Goal: Task Accomplishment & Management: Manage account settings

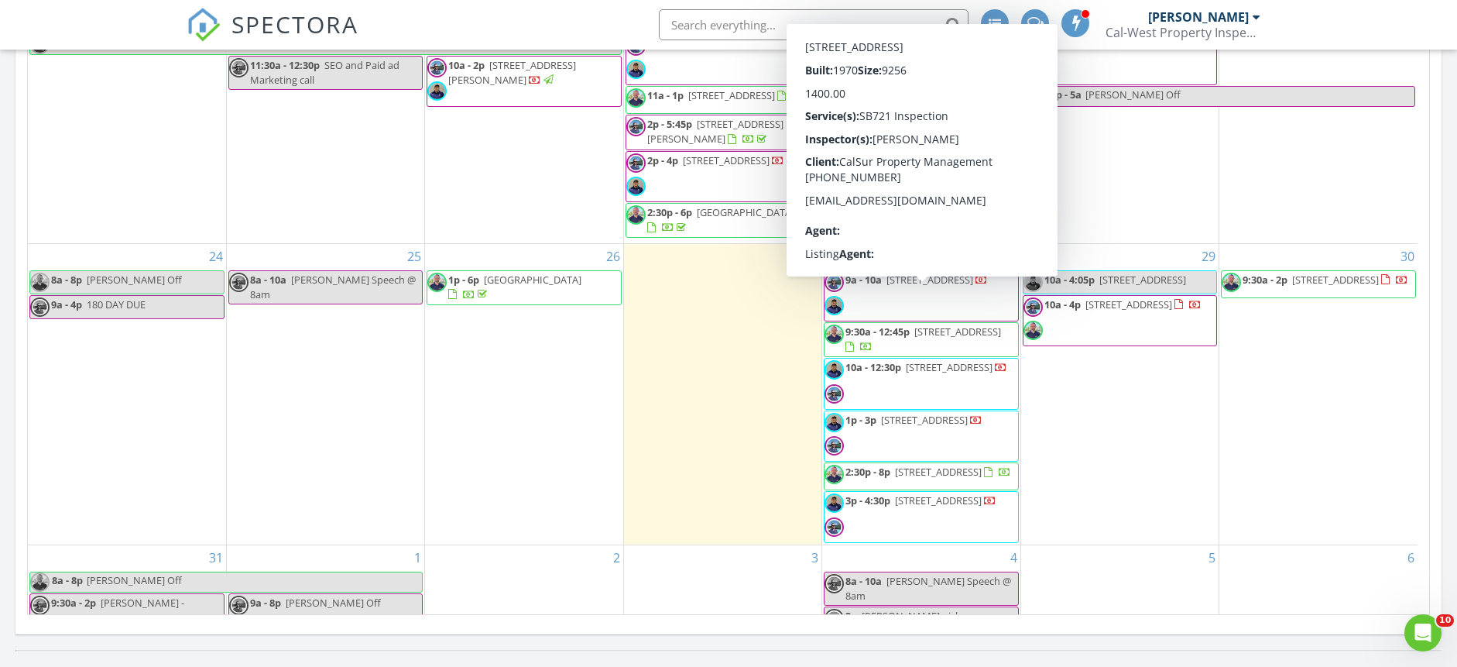
scroll to position [1278, 1481]
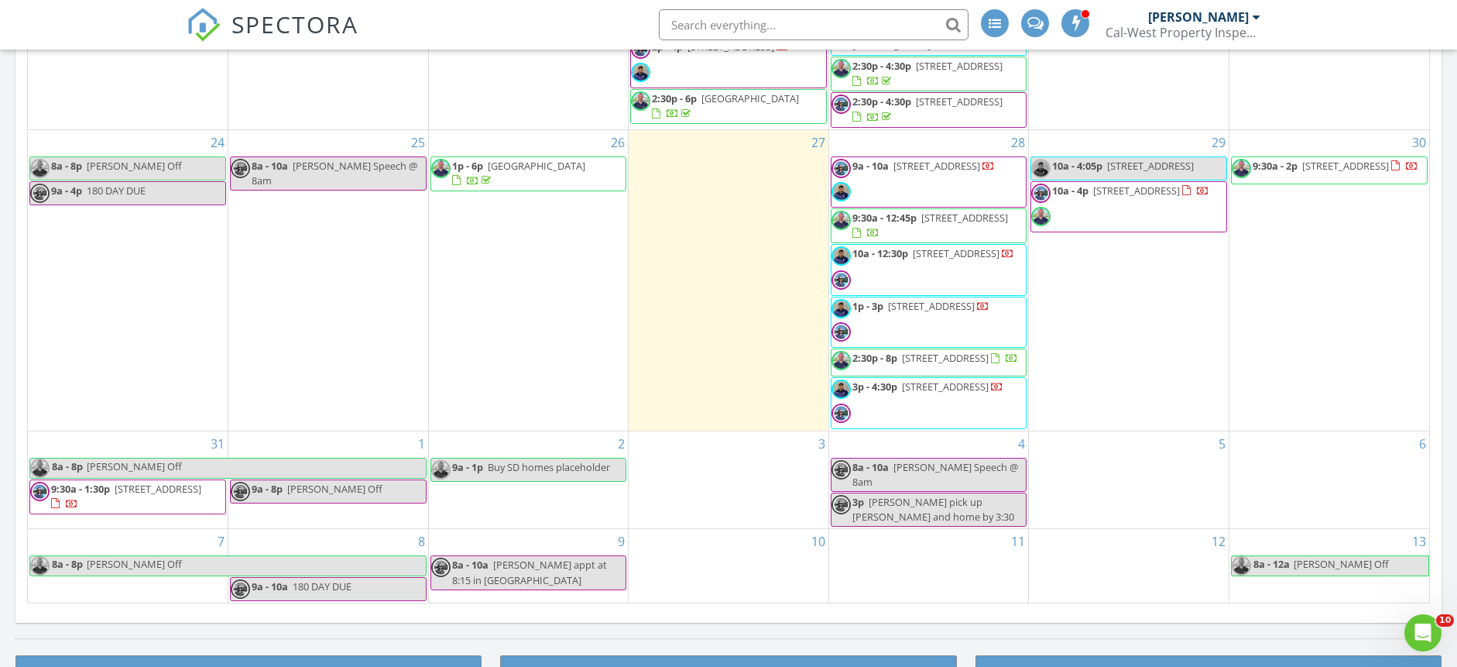
scroll to position [777, 0]
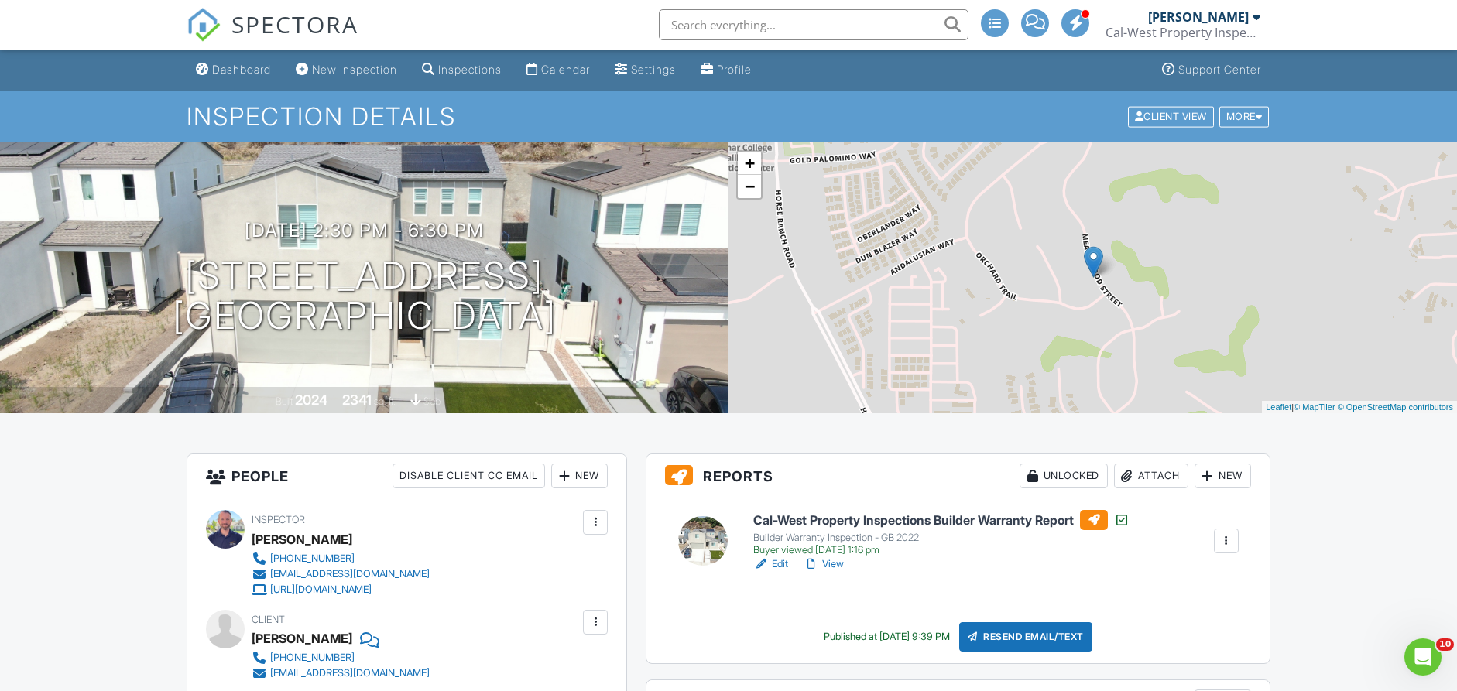
click at [839, 565] on link "View" at bounding box center [824, 564] width 40 height 15
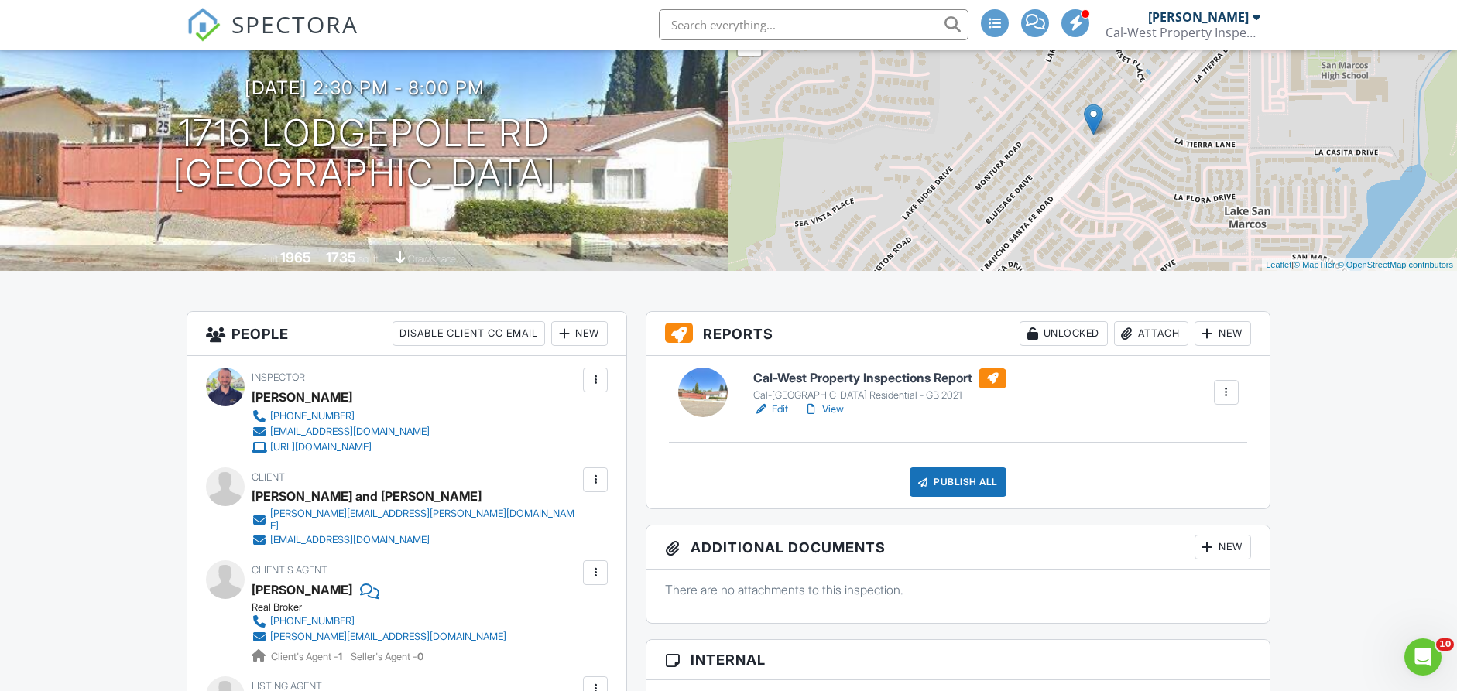
scroll to position [5, 0]
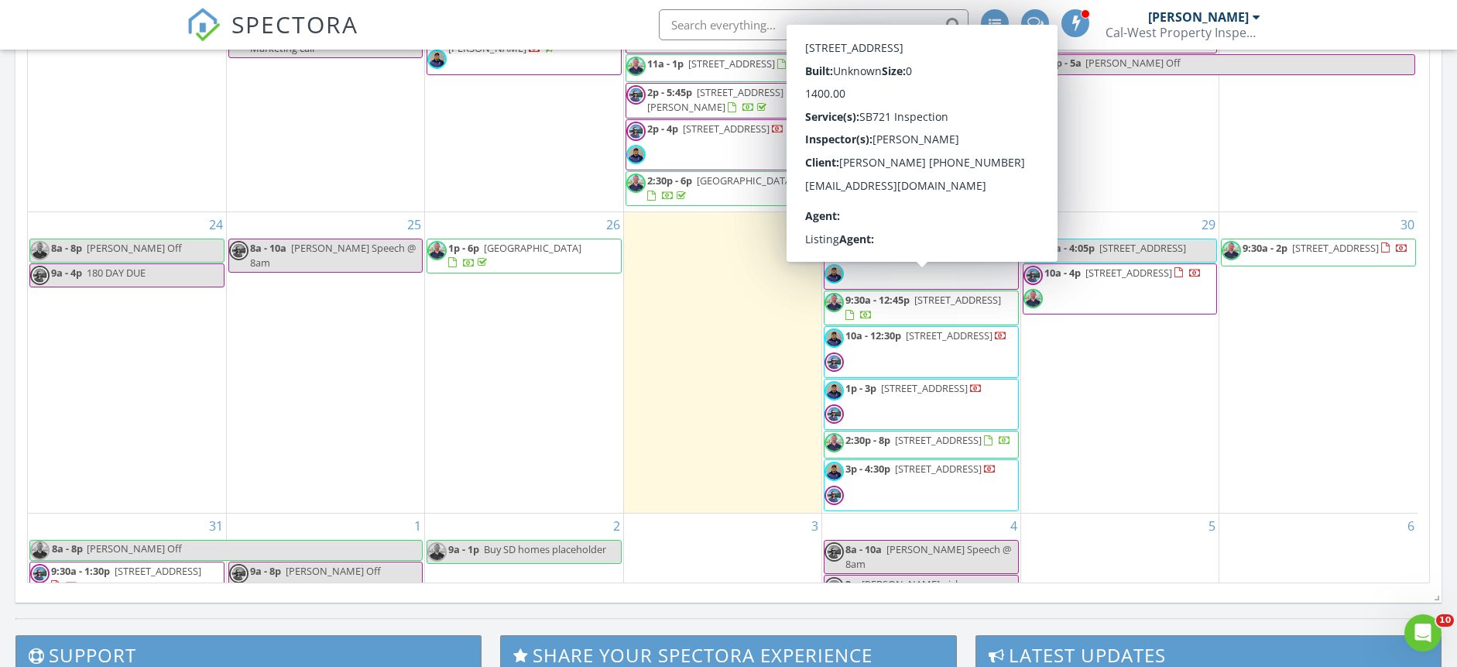
scroll to position [1278, 1481]
